Goal: Task Accomplishment & Management: Use online tool/utility

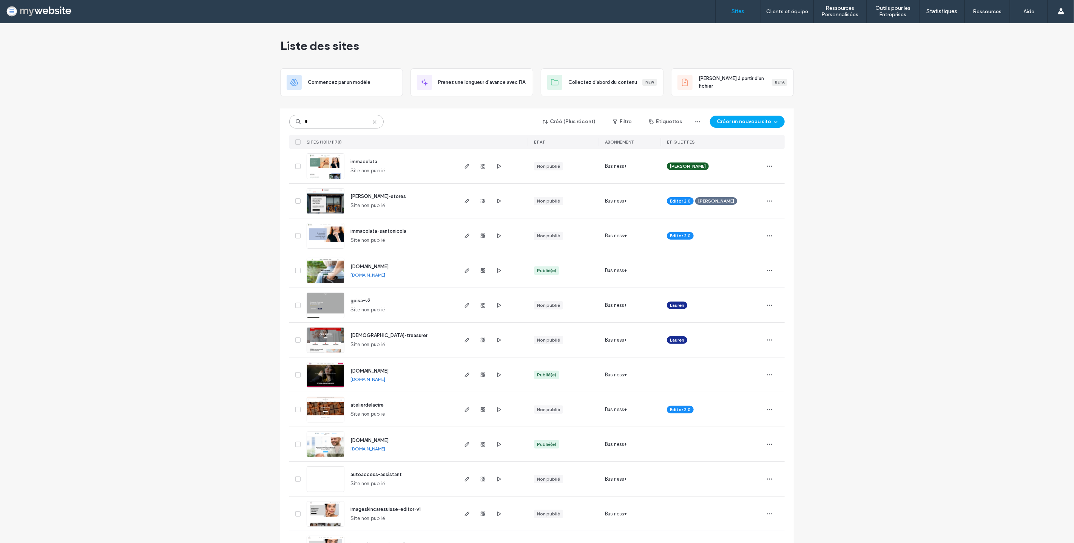
click at [332, 122] on input "*" at bounding box center [336, 122] width 94 height 14
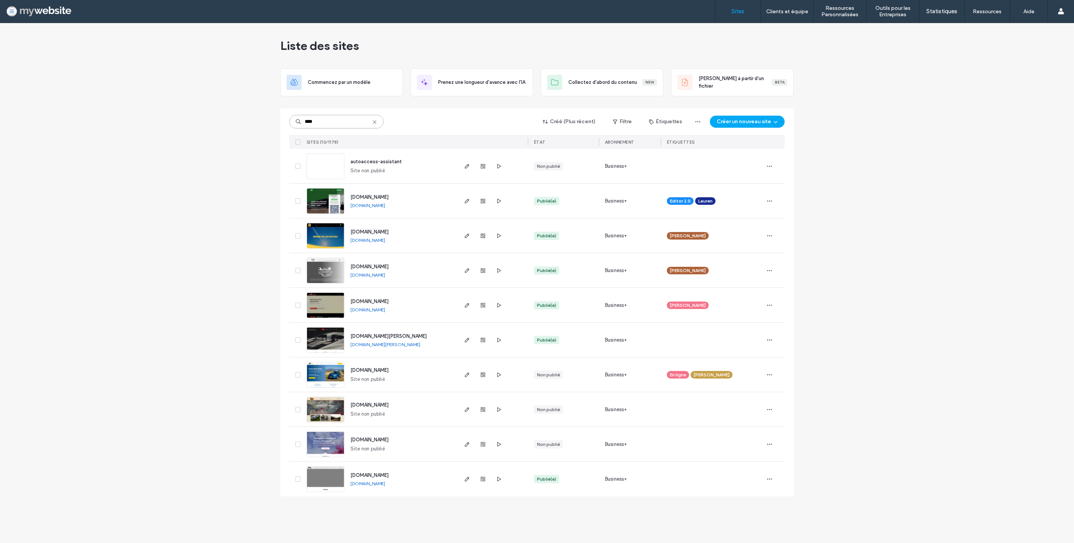
click at [331, 124] on input "****" at bounding box center [336, 122] width 94 height 14
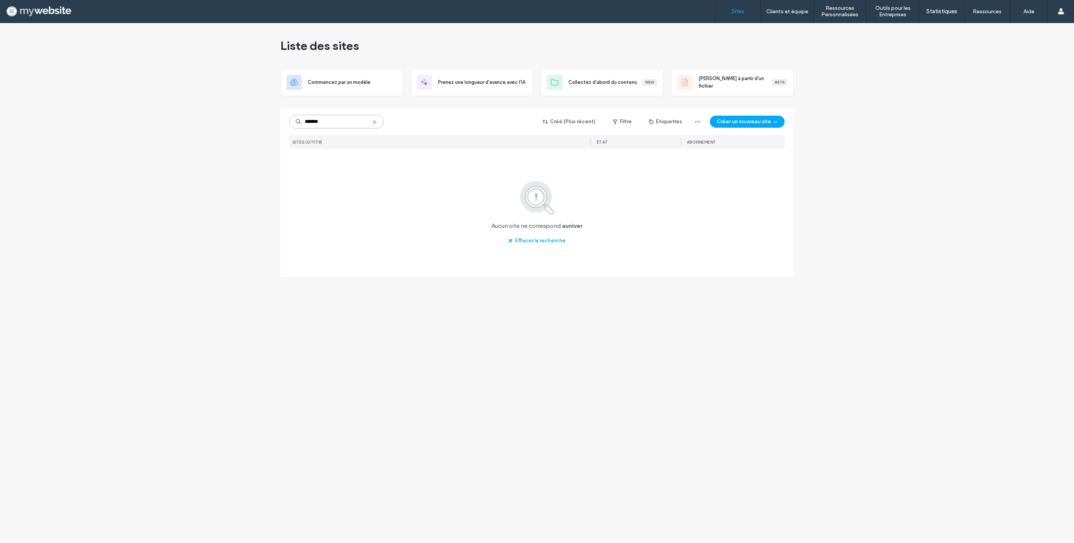
click at [308, 122] on input "*******" at bounding box center [336, 122] width 94 height 14
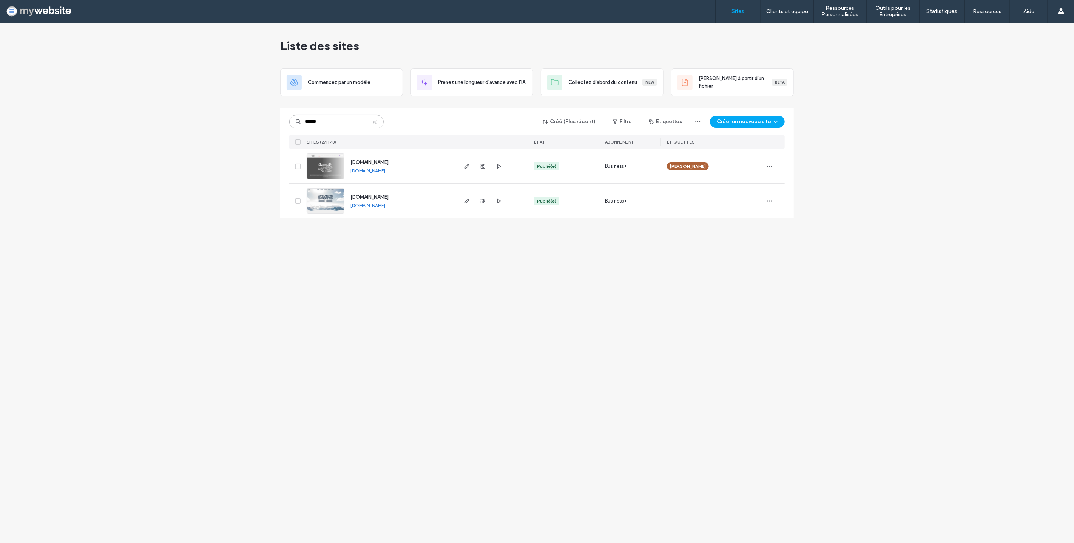
type input "******"
click at [389, 161] on span "[DOMAIN_NAME]" at bounding box center [370, 162] width 38 height 6
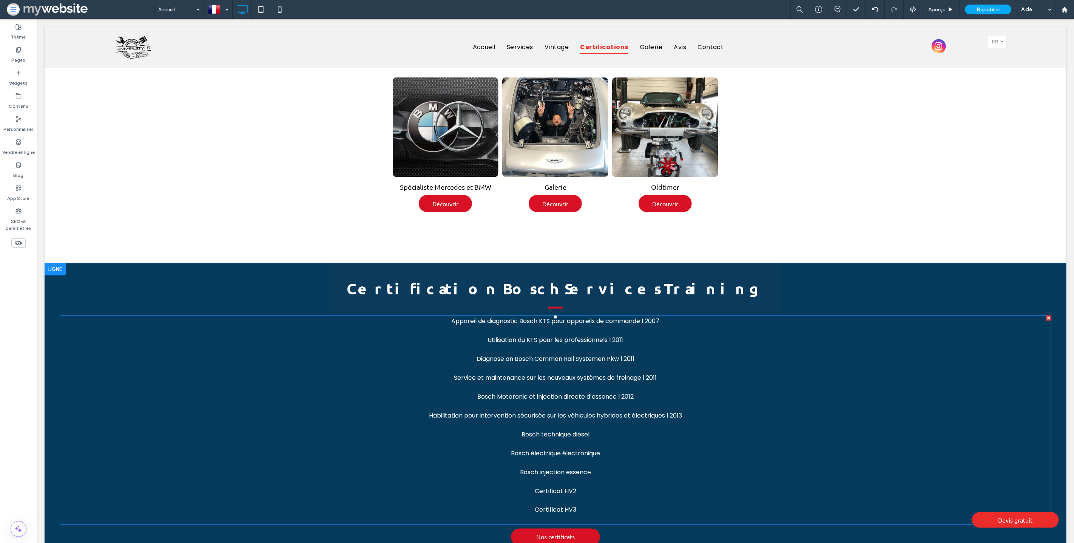
scroll to position [739, 0]
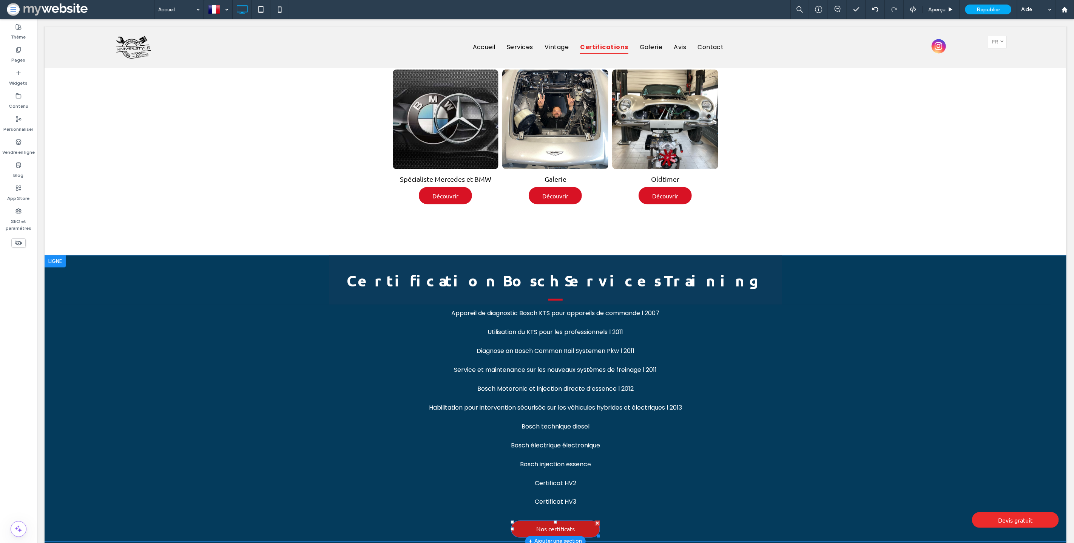
click at [542, 521] on span "Nos certificats" at bounding box center [555, 528] width 39 height 15
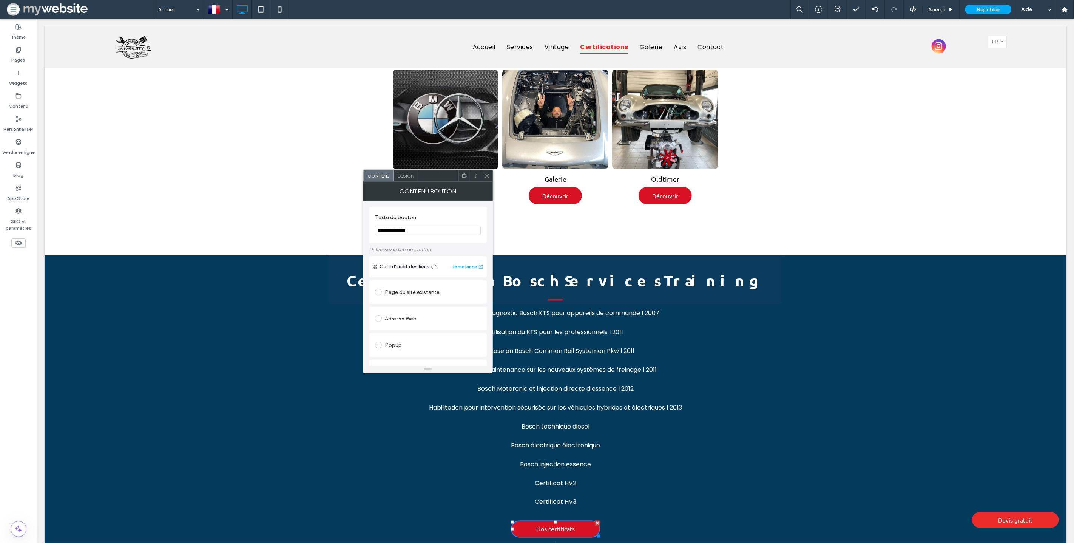
scroll to position [121, 0]
click at [485, 171] on span at bounding box center [487, 175] width 6 height 11
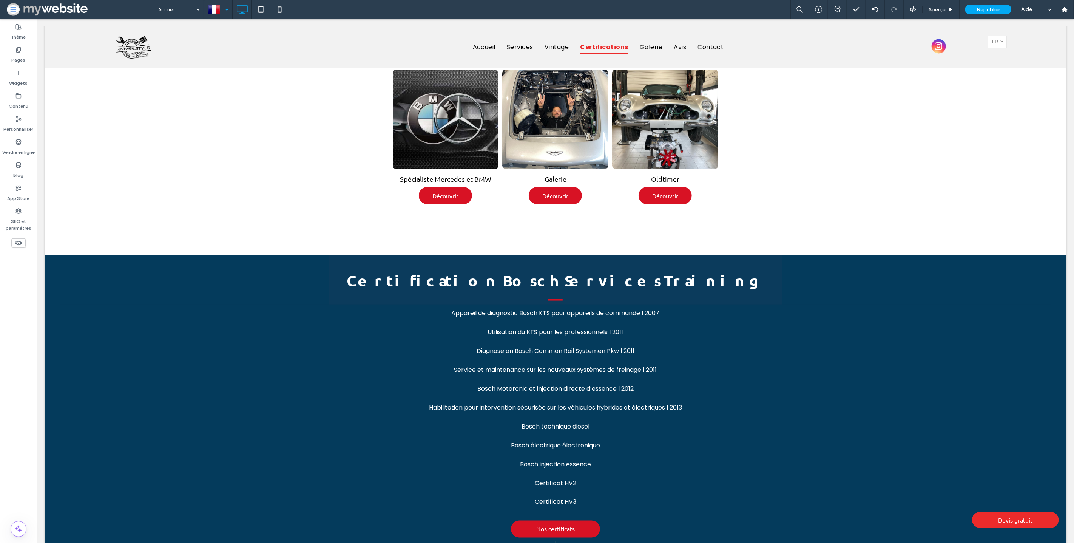
click at [214, 4] on div at bounding box center [218, 9] width 28 height 18
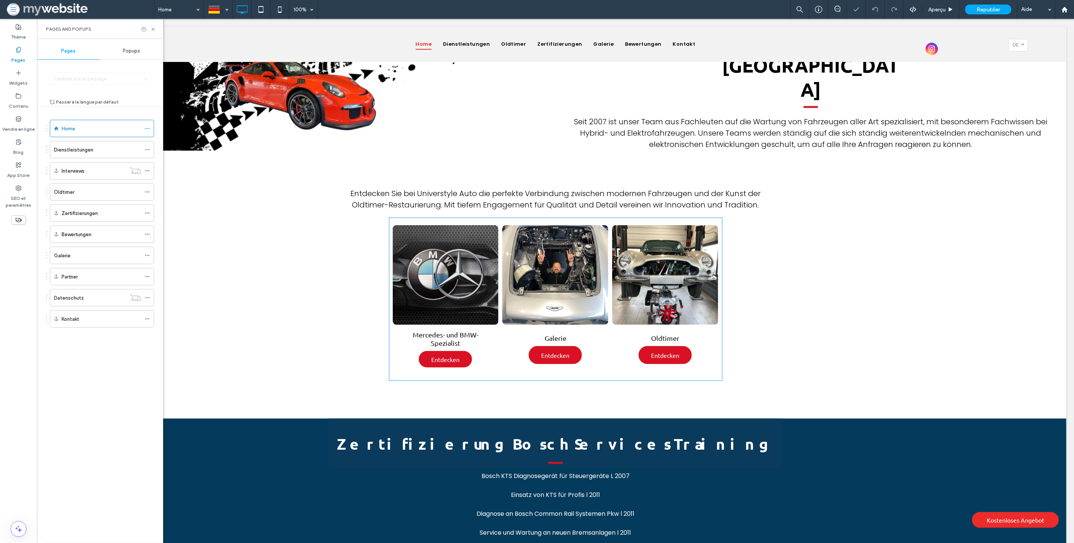
scroll to position [865, 0]
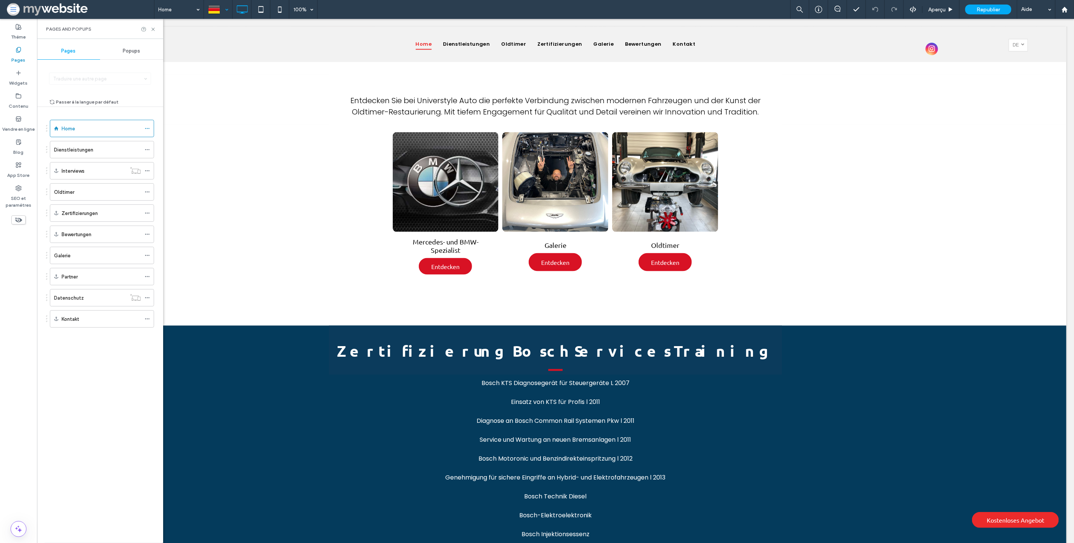
click at [217, 9] on div at bounding box center [218, 9] width 28 height 18
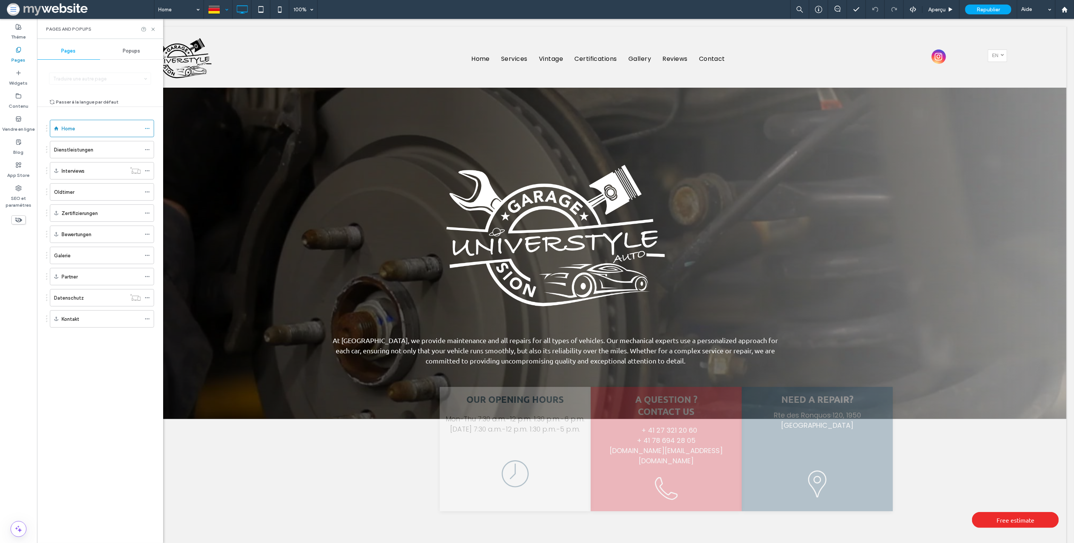
scroll to position [0, 0]
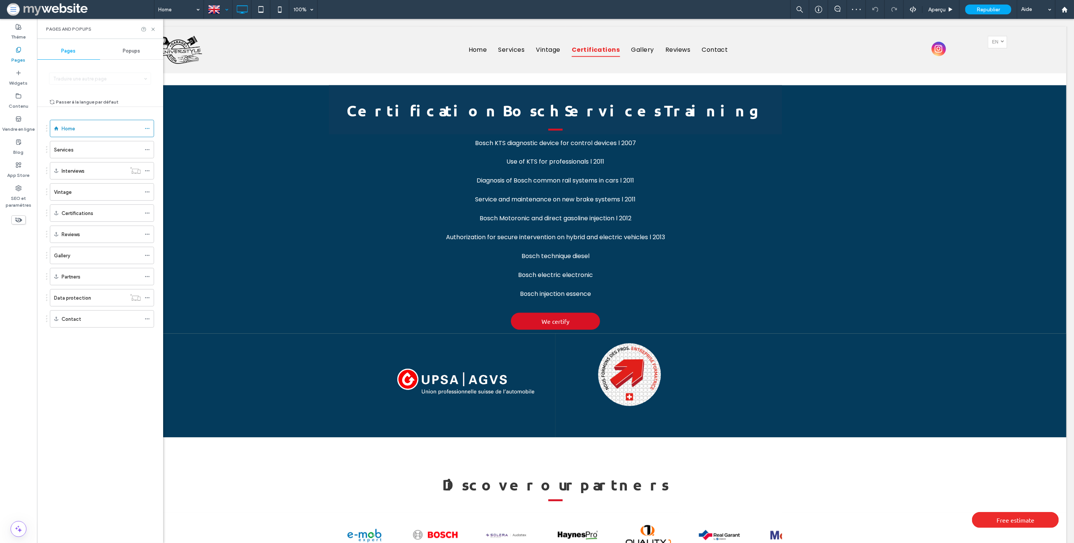
scroll to position [1069, 0]
click at [222, 9] on div at bounding box center [218, 9] width 28 height 18
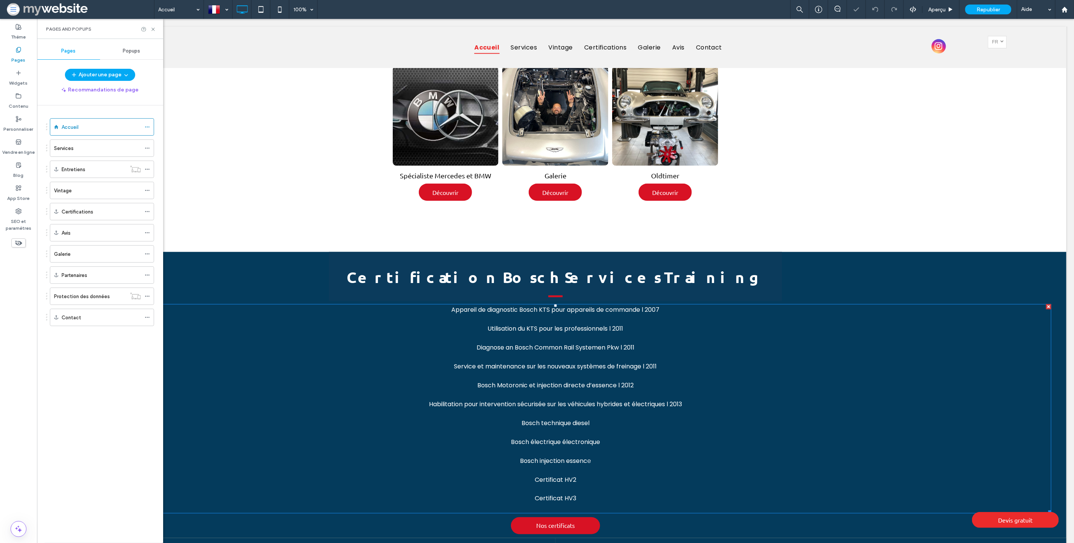
scroll to position [748, 0]
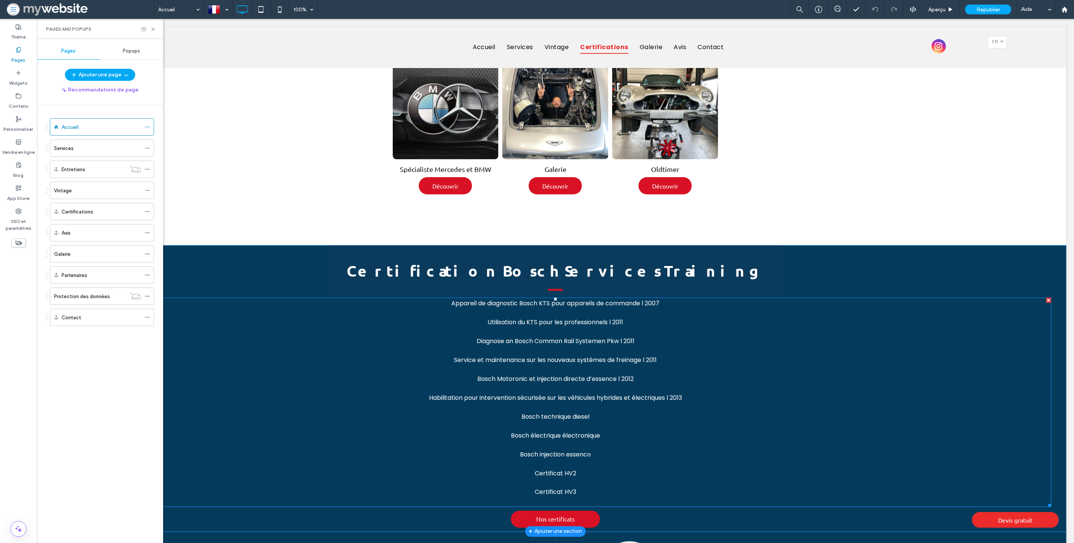
click at [554, 478] on p at bounding box center [555, 482] width 992 height 9
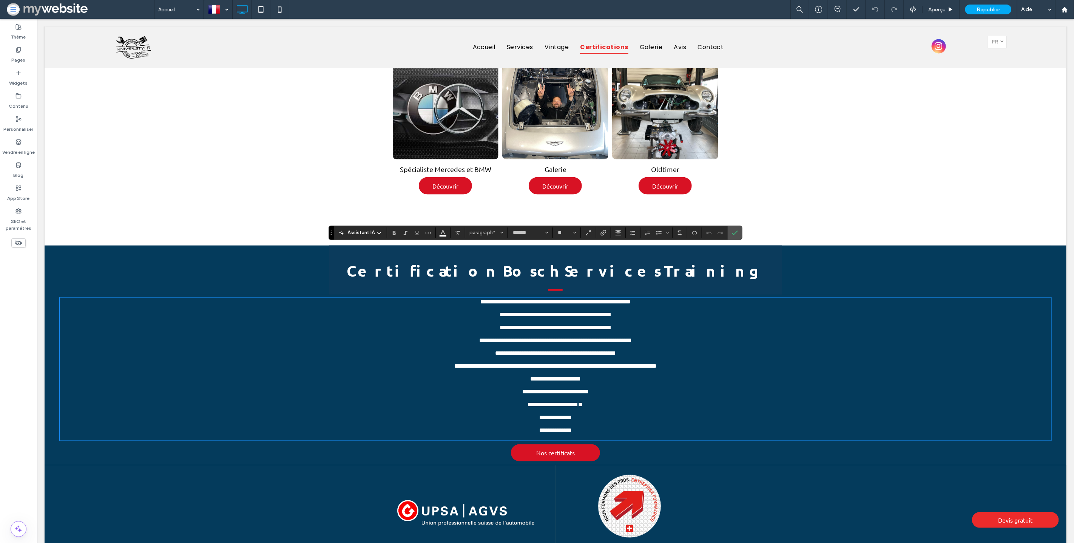
click at [581, 428] on p "**********" at bounding box center [555, 430] width 992 height 6
click at [739, 235] on label "Confirmer" at bounding box center [734, 233] width 11 height 14
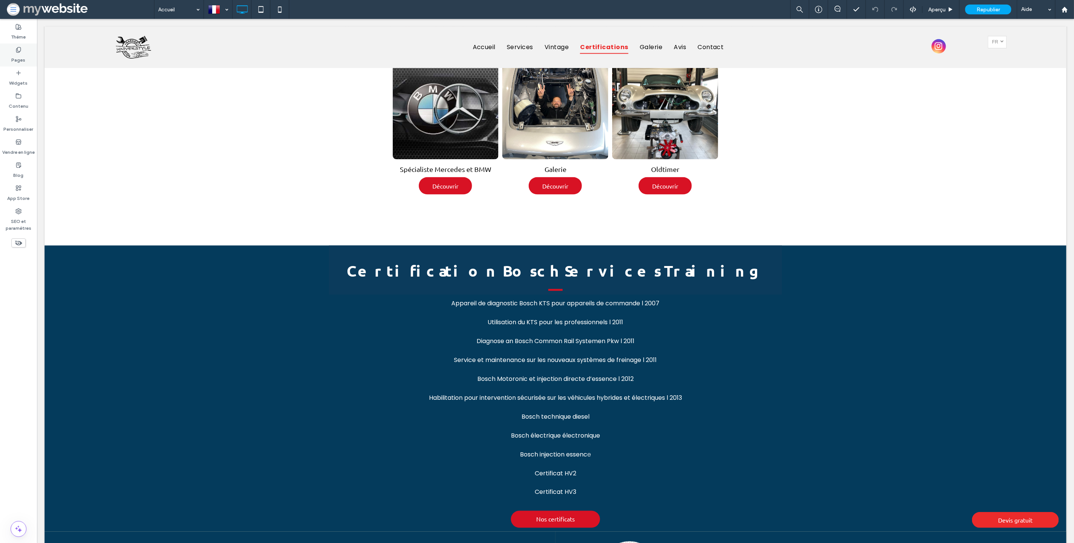
click at [18, 53] on label "Pages" at bounding box center [19, 58] width 14 height 11
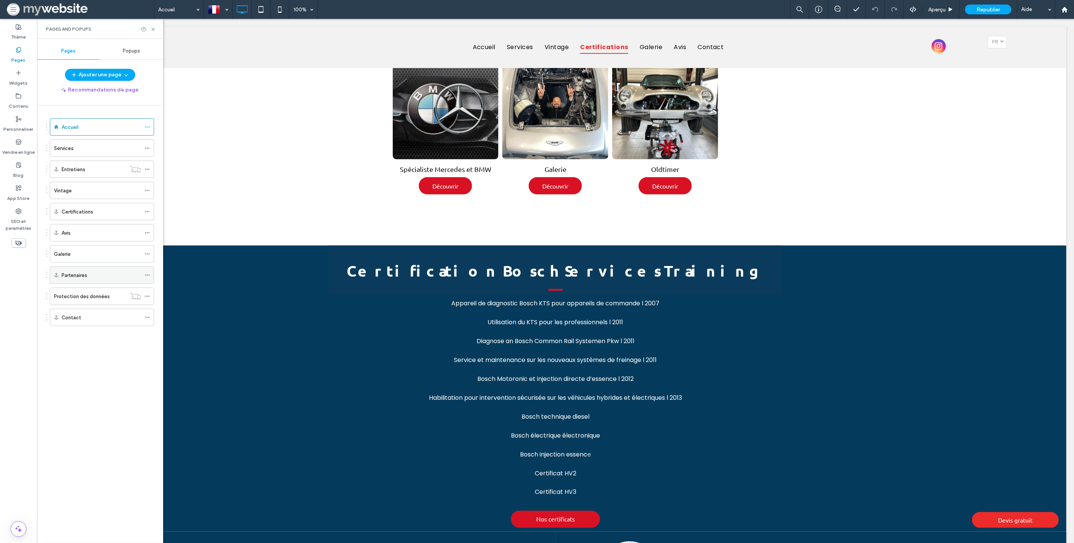
click at [101, 275] on div "Partenaires" at bounding box center [101, 275] width 79 height 8
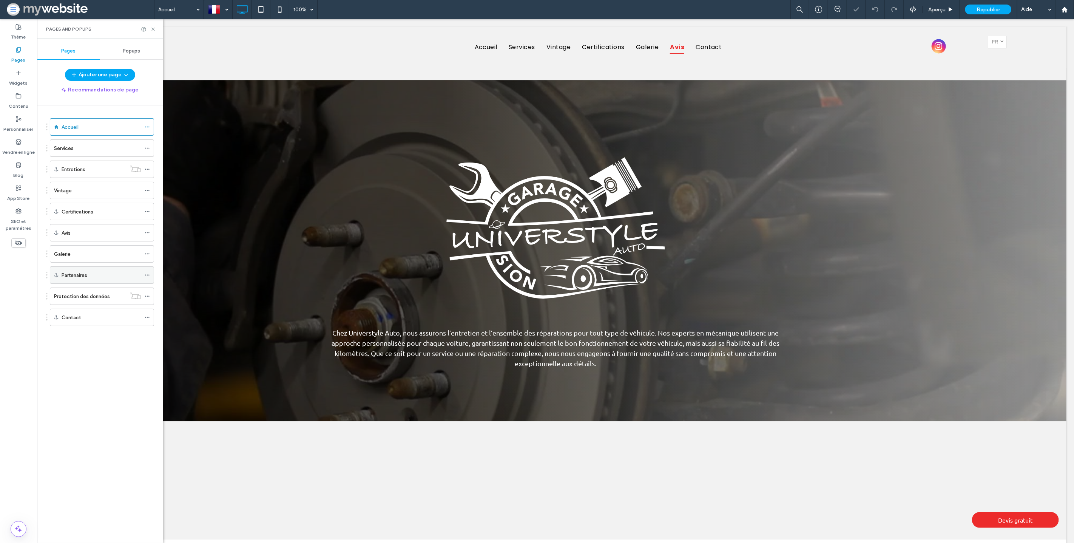
scroll to position [1249, 0]
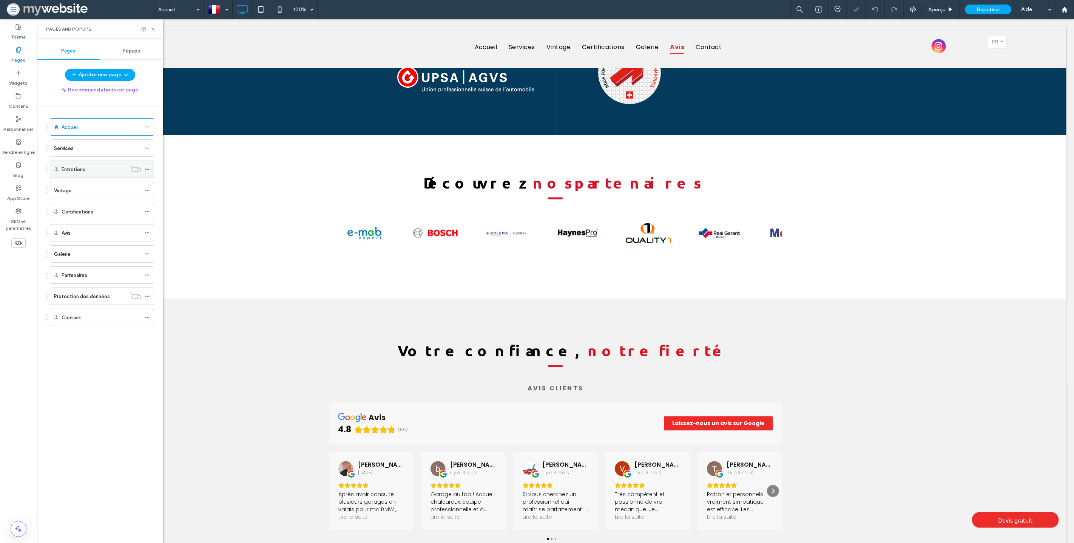
click at [86, 174] on div "Entretiens" at bounding box center [94, 169] width 65 height 17
click at [99, 150] on div "Services" at bounding box center [97, 148] width 87 height 8
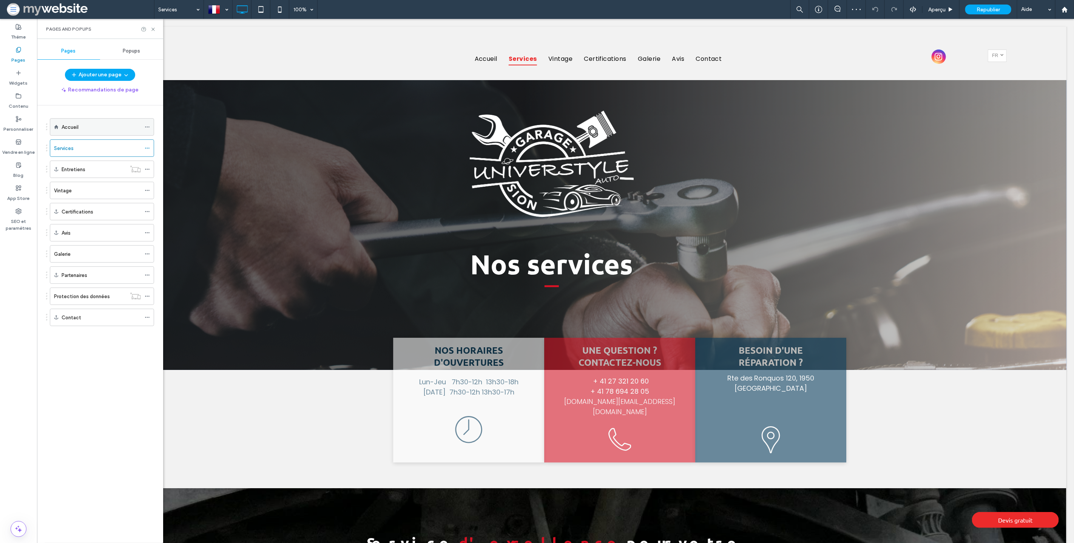
click at [102, 126] on div "Accueil" at bounding box center [101, 127] width 79 height 8
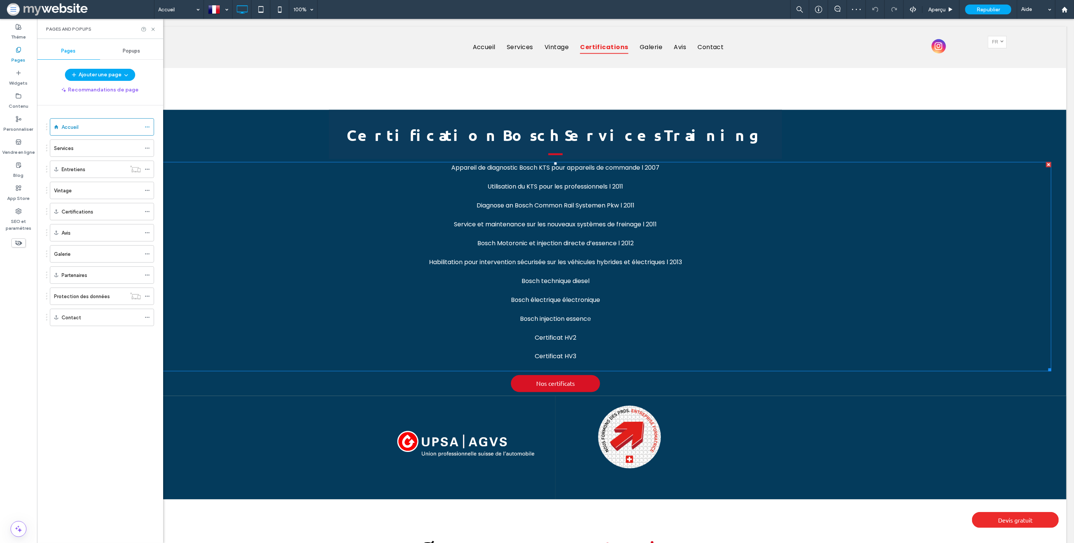
scroll to position [889, 0]
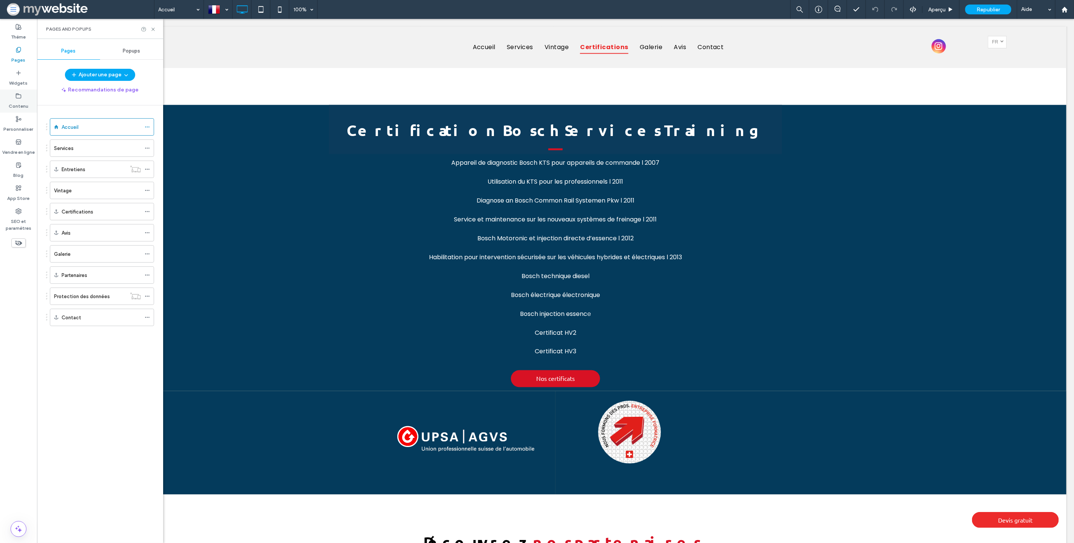
click at [25, 105] on label "Contenu" at bounding box center [19, 104] width 20 height 11
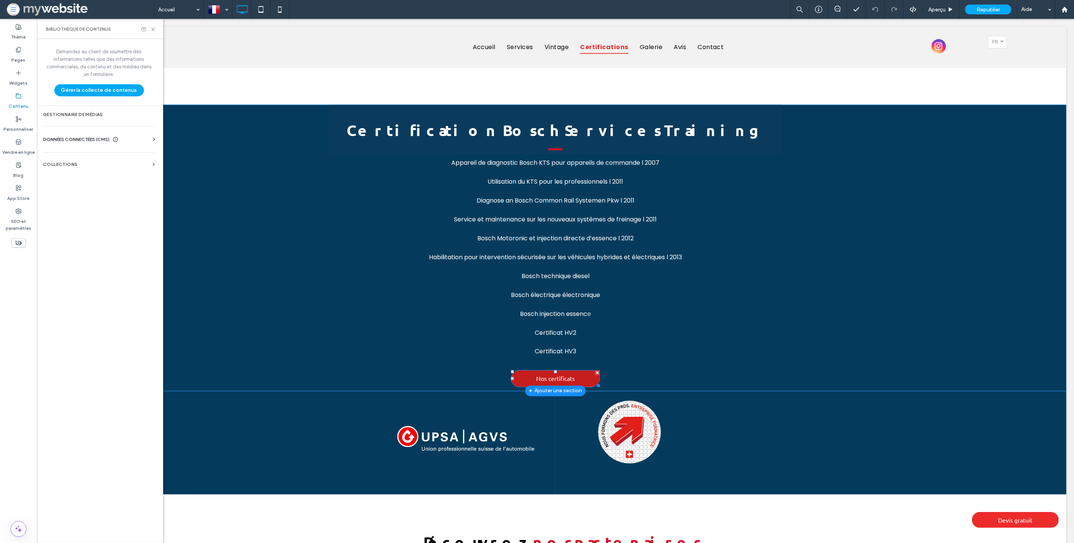
click at [563, 371] on span "Nos certificats" at bounding box center [555, 378] width 39 height 15
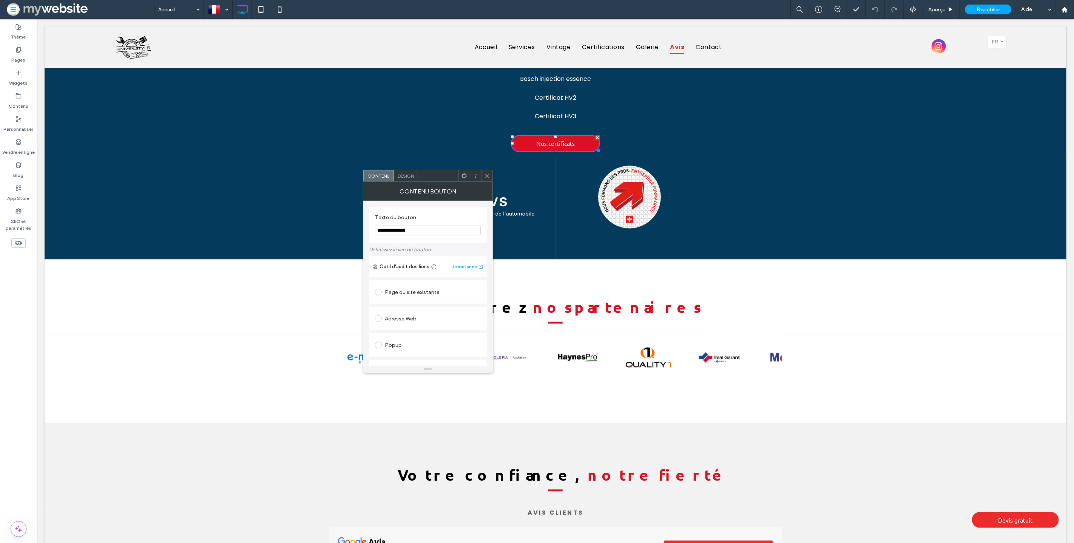
scroll to position [121, 0]
click at [419, 342] on link "certificats-garage-universtyle-0e45823f.pdf" at bounding box center [435, 343] width 91 height 6
click at [485, 172] on span at bounding box center [487, 175] width 6 height 11
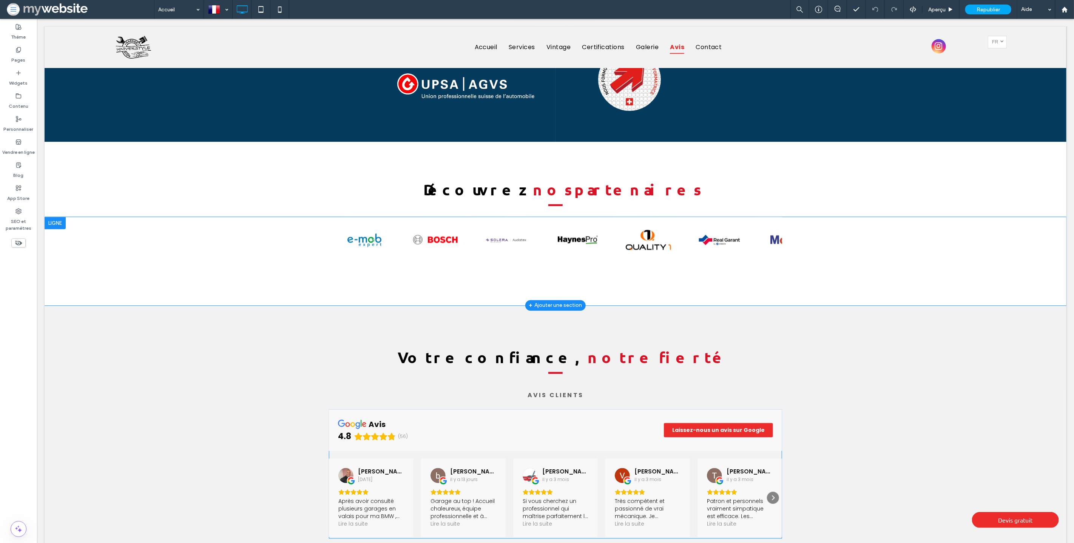
scroll to position [1442, 0]
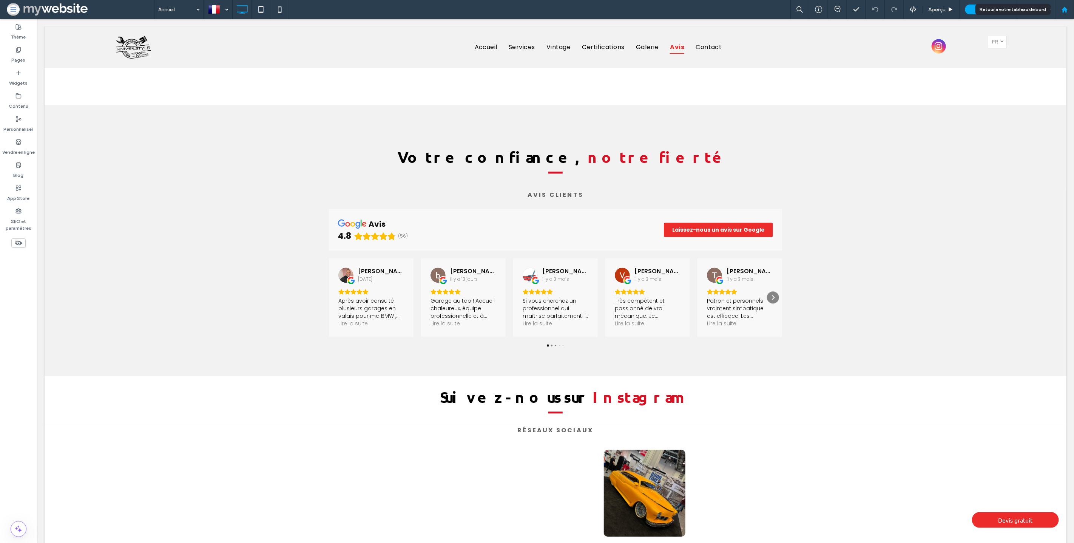
click at [1068, 3] on div at bounding box center [1064, 9] width 19 height 19
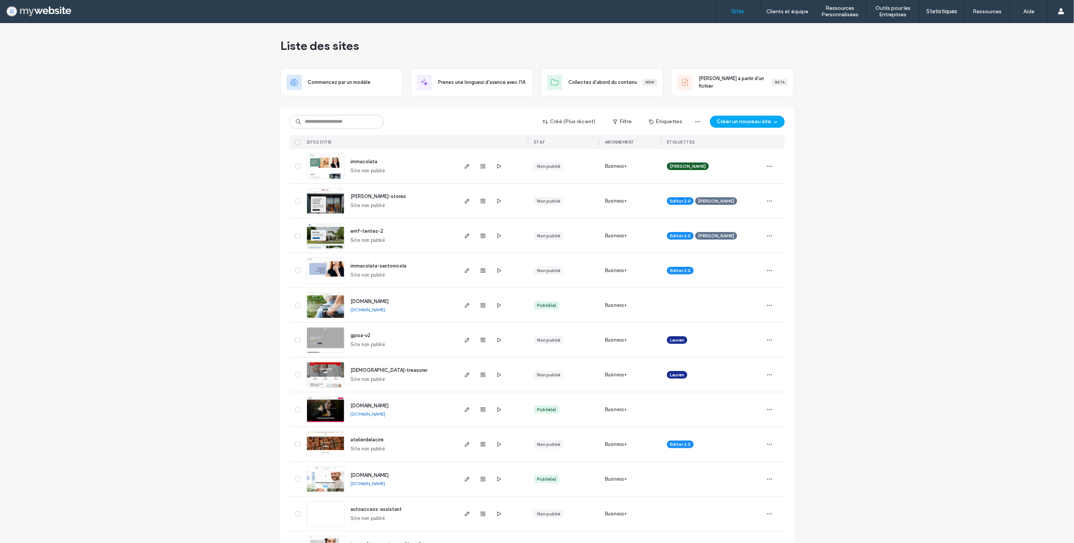
click at [363, 195] on span "[PERSON_NAME]-stores" at bounding box center [379, 196] width 56 height 6
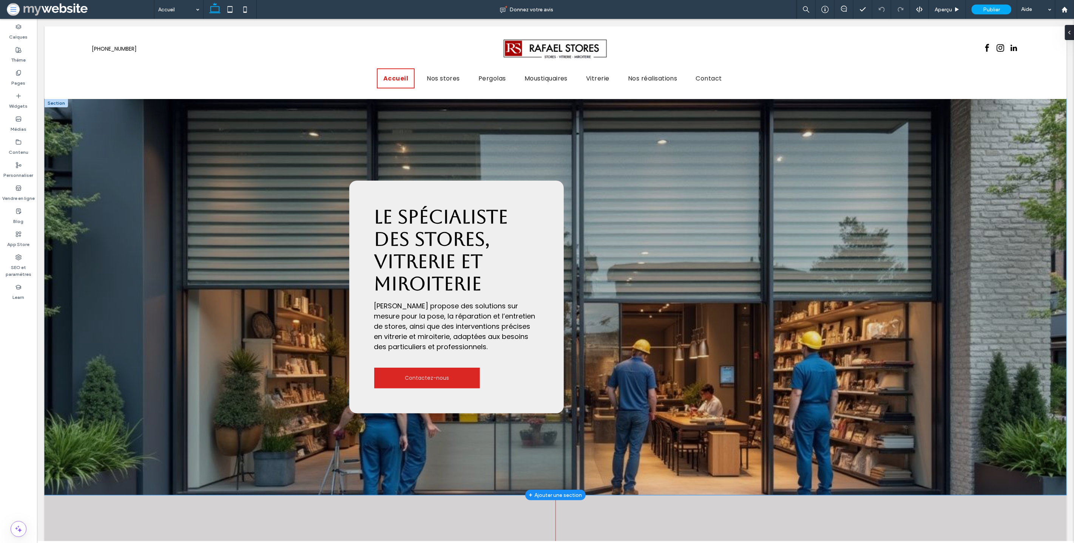
click at [236, 272] on div "Le spécialiste des stores, vitrerie et miroiterie Rafael Stores propose des sol…" at bounding box center [555, 297] width 1022 height 396
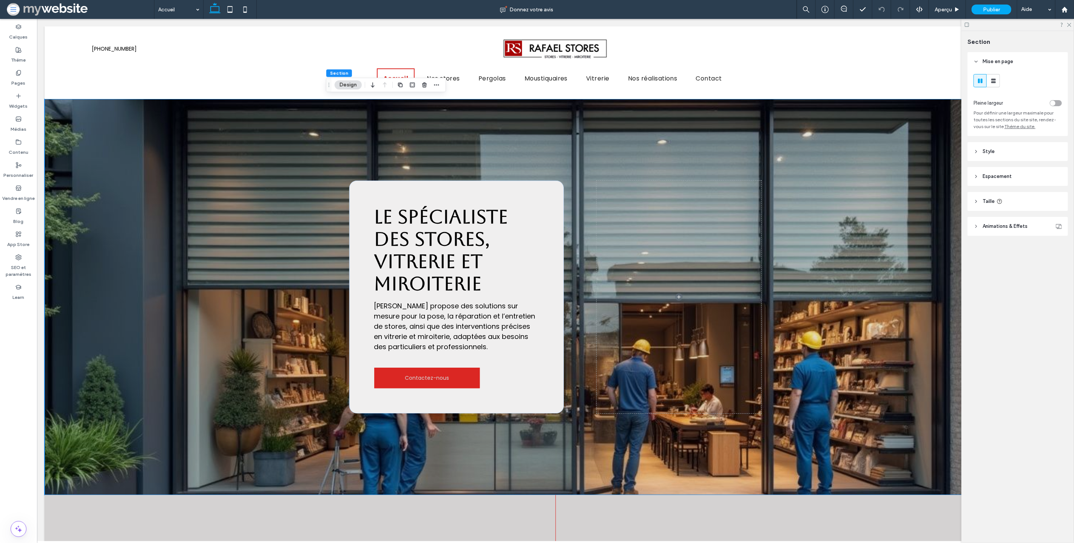
click at [1005, 158] on header "Style" at bounding box center [1018, 151] width 100 height 19
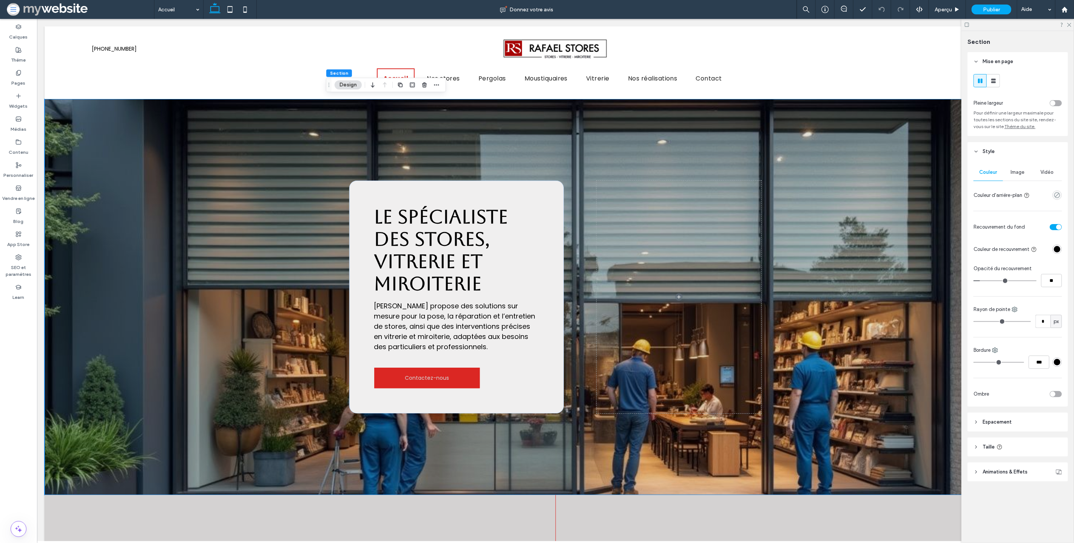
click at [1012, 175] on span "Image" at bounding box center [1018, 172] width 14 height 6
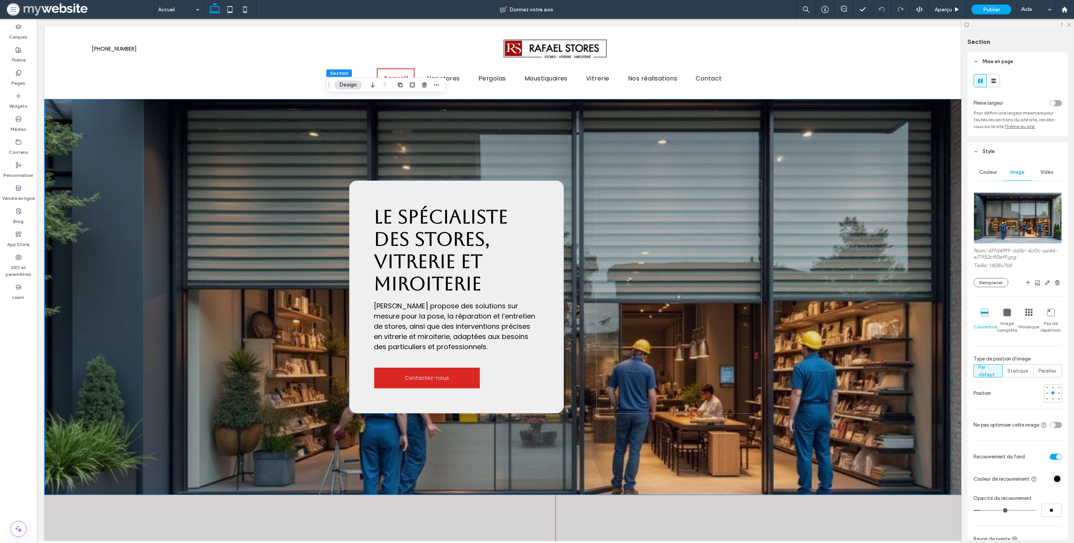
click at [1045, 175] on span "Vidéo" at bounding box center [1047, 172] width 13 height 6
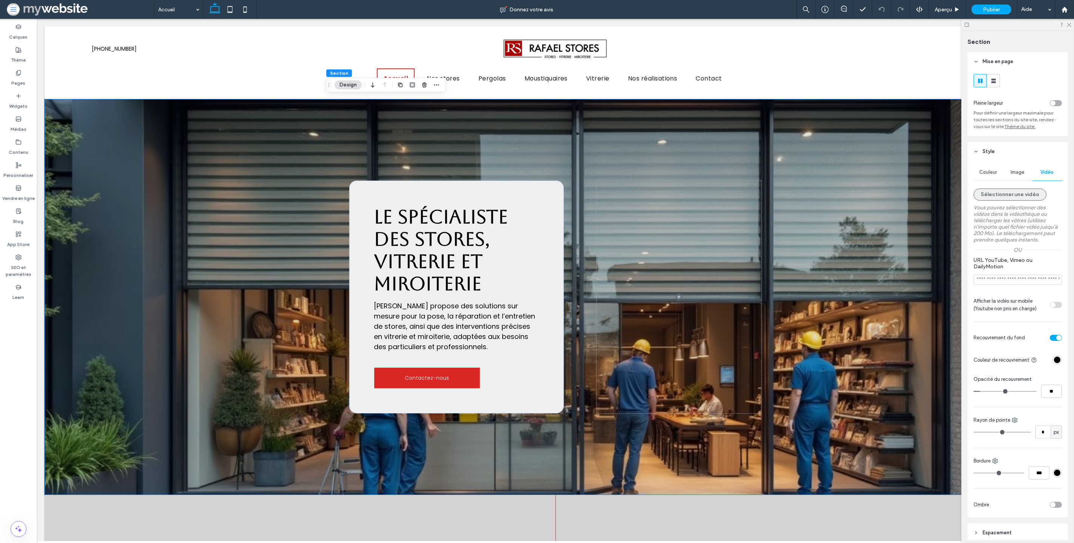
click at [1013, 198] on button "Sélectionner une vidéo" at bounding box center [1010, 194] width 73 height 12
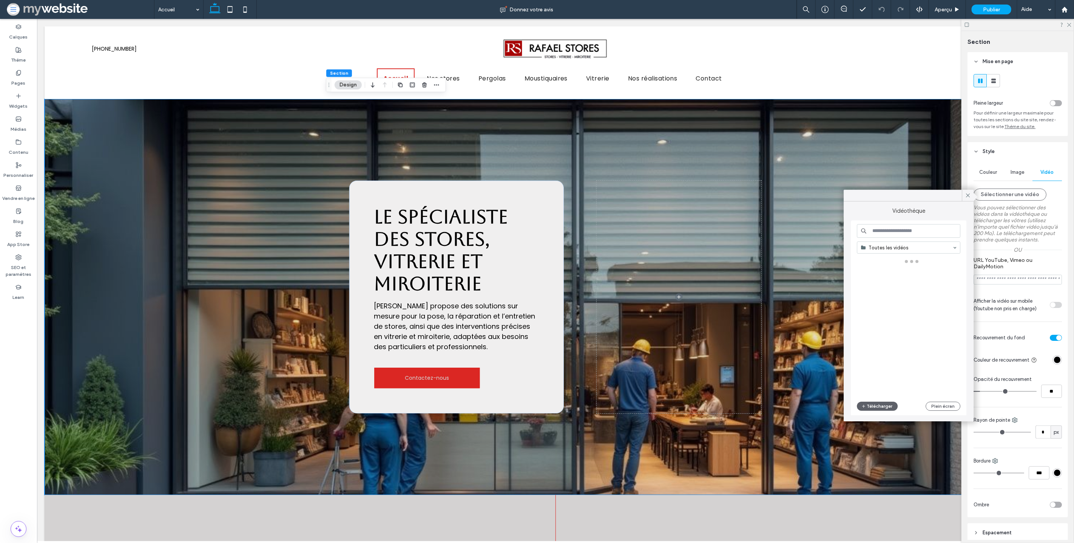
click at [911, 230] on input at bounding box center [909, 231] width 104 height 14
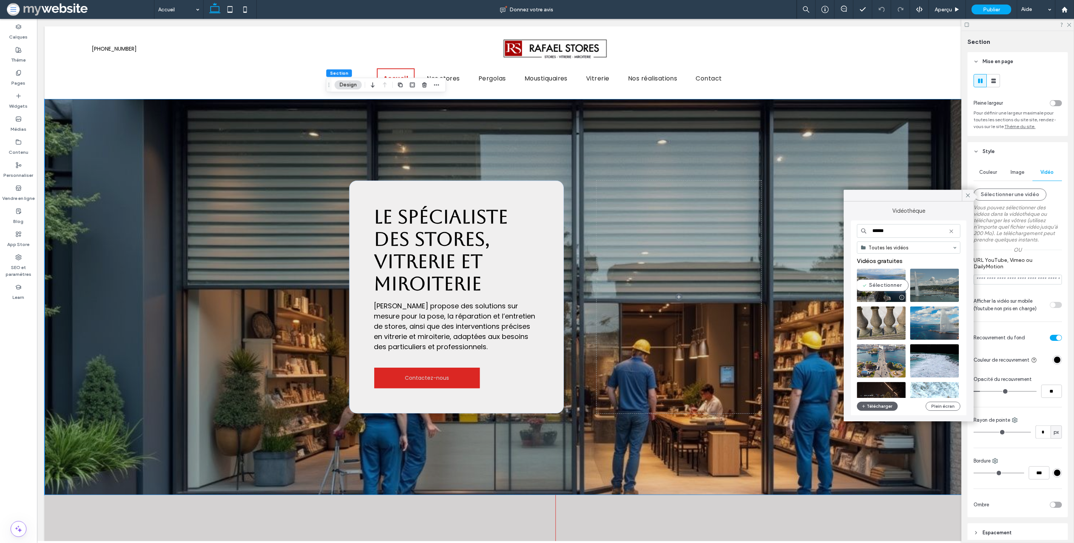
type input "******"
click at [890, 287] on video at bounding box center [881, 285] width 49 height 33
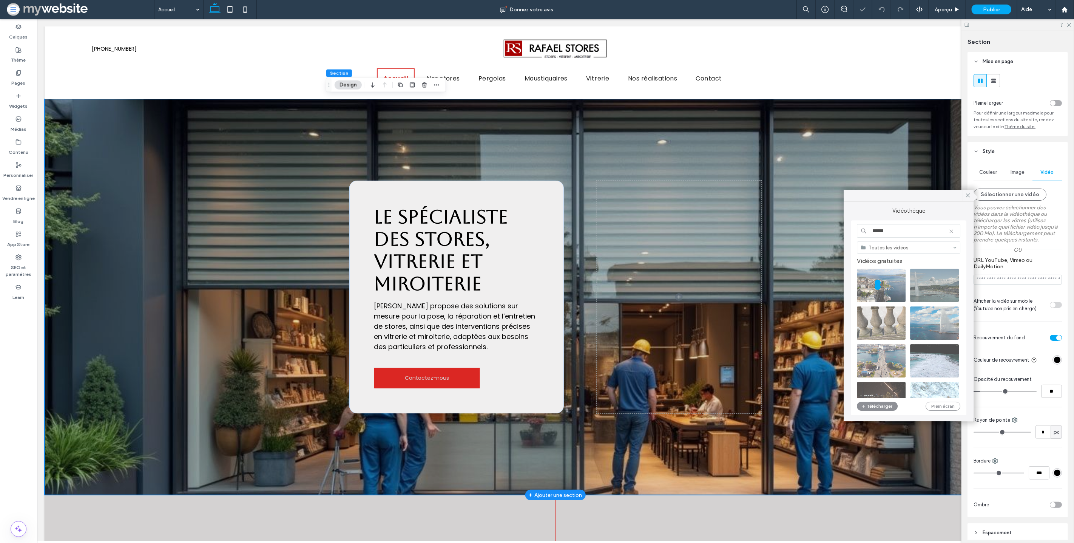
type input "**********"
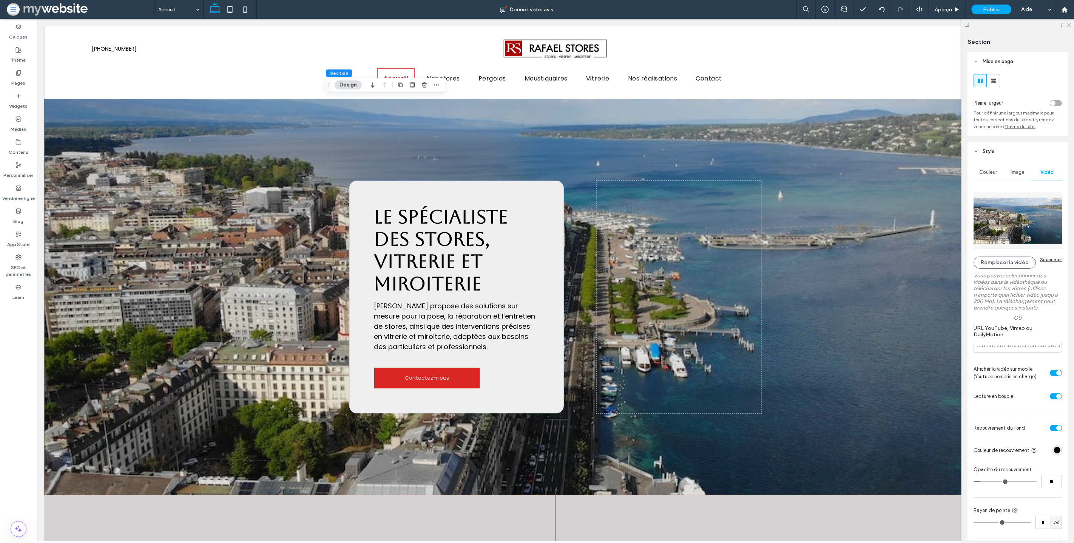
click at [1069, 26] on use at bounding box center [1070, 25] width 4 height 4
